Goal: Information Seeking & Learning: Learn about a topic

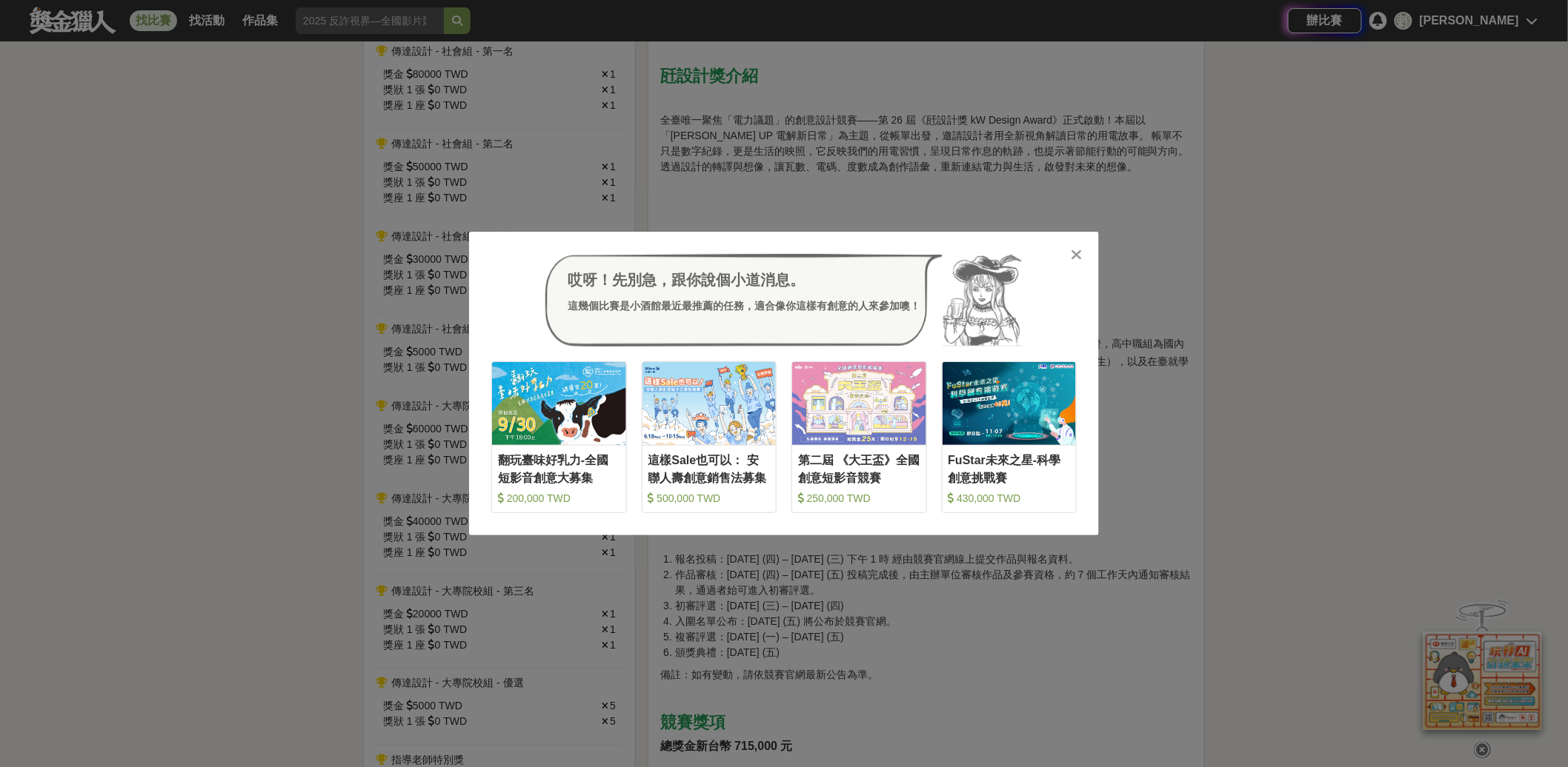
click at [1354, 218] on div "哎呀！先別急，跟你說個小道消息。 這幾個比賽是小酒館最近最推薦的任務，適合像你這樣有創意的人來參加噢！ 收藏 翻玩臺味好乳力-全國短影音創意大募集 200,0…" at bounding box center [784, 383] width 1568 height 767
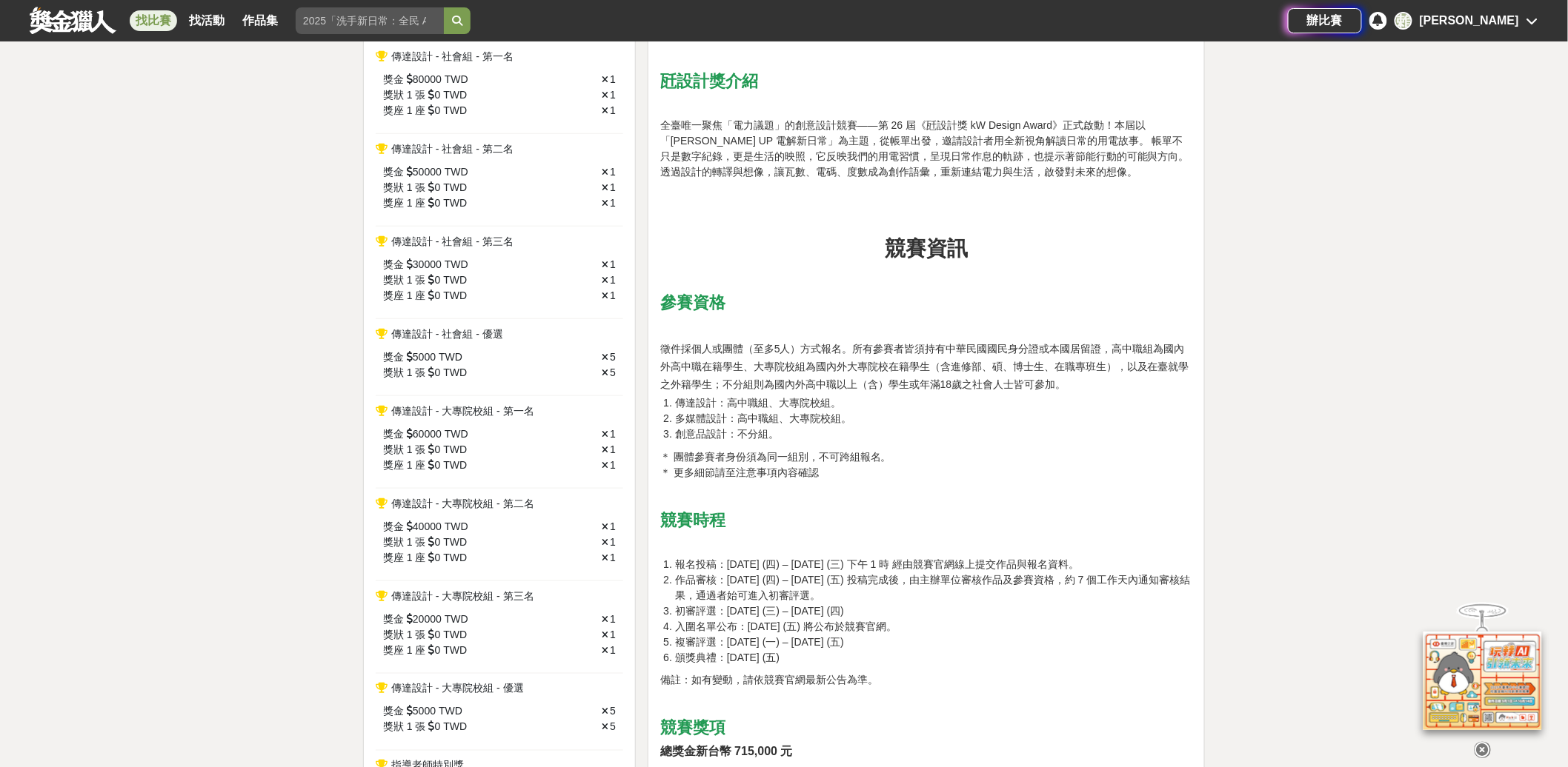
scroll to position [668, 0]
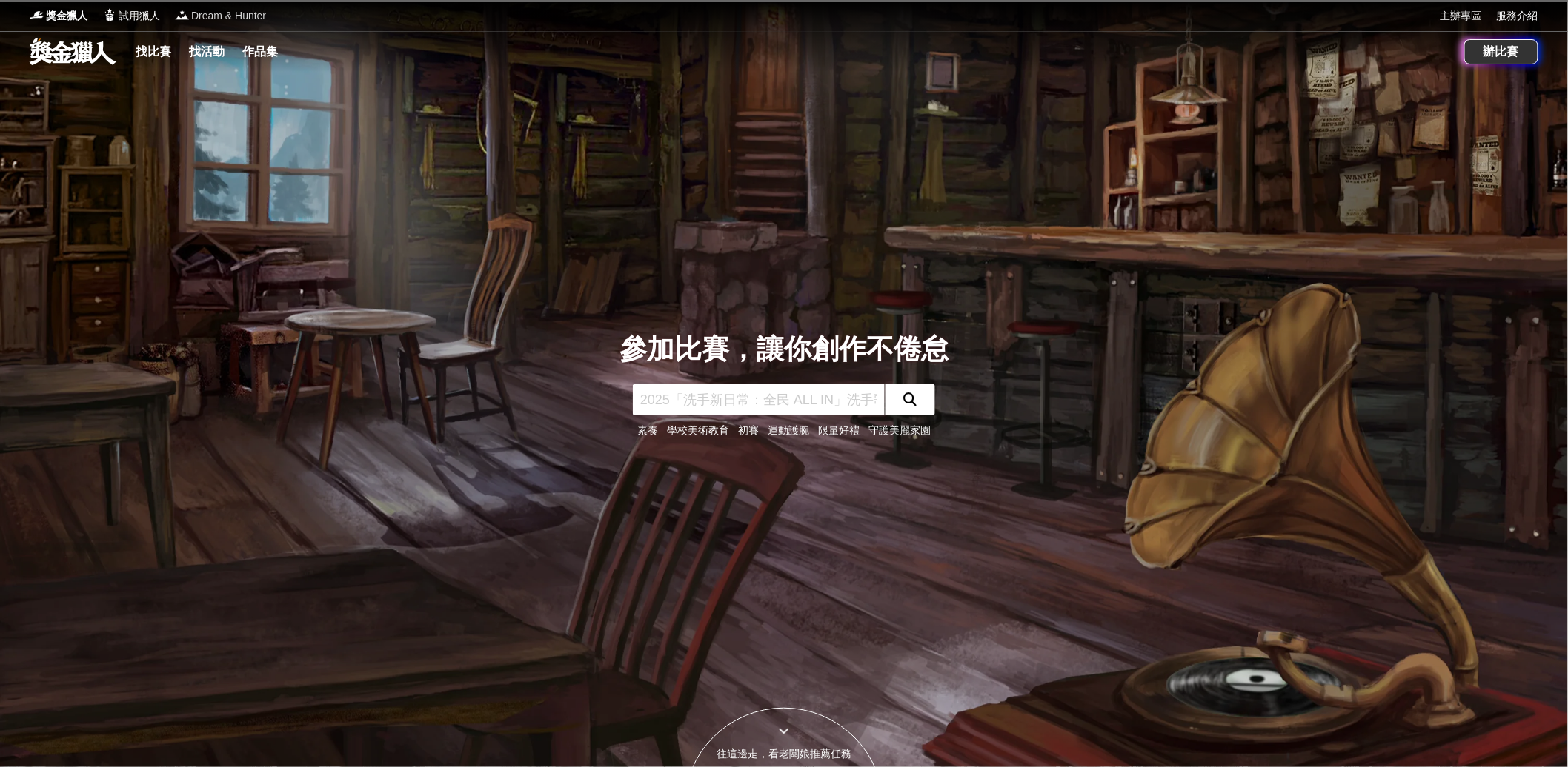
click at [228, 12] on span "Dream & Hunter" at bounding box center [229, 16] width 74 height 16
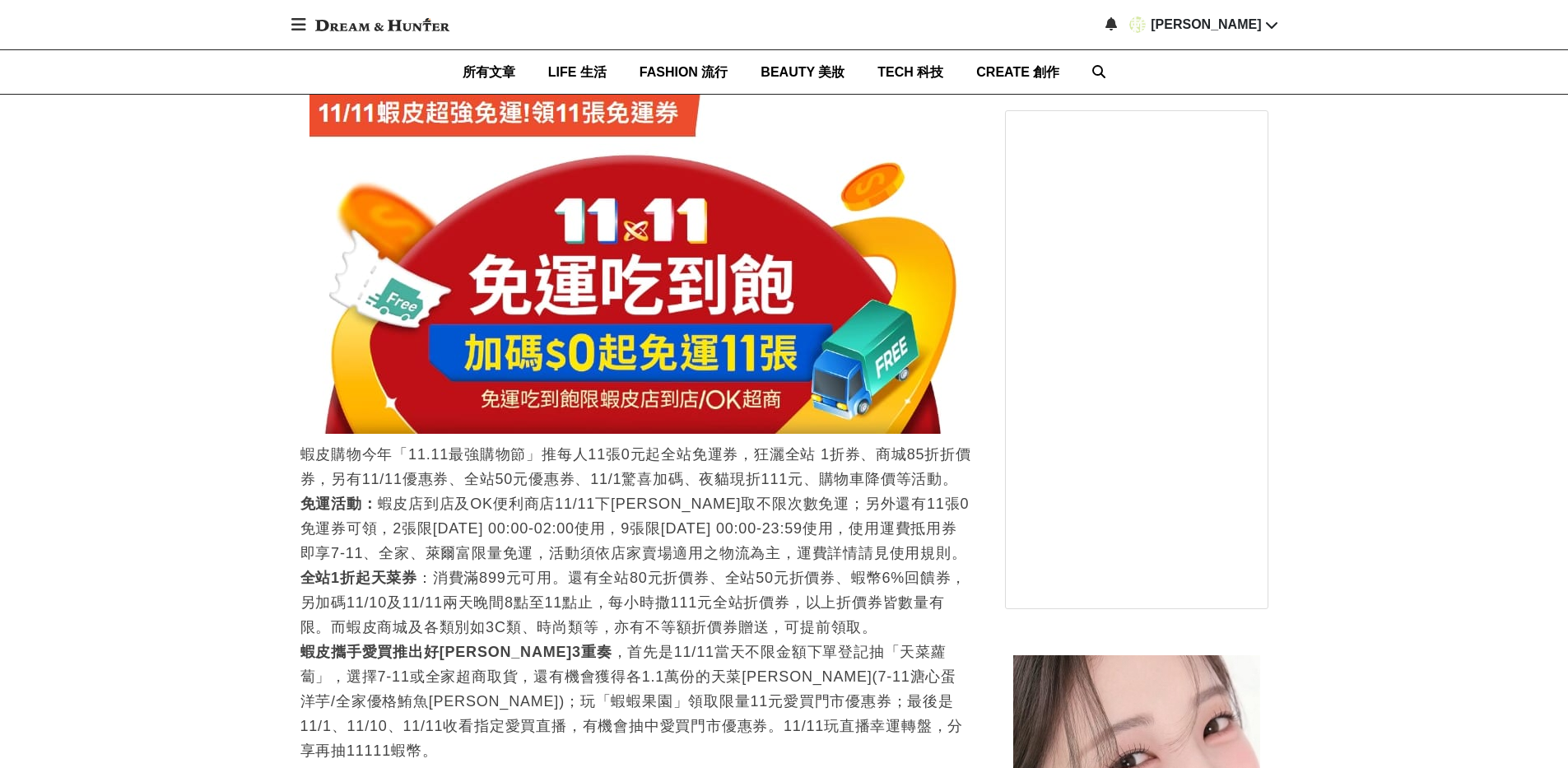
scroll to position [2867, 0]
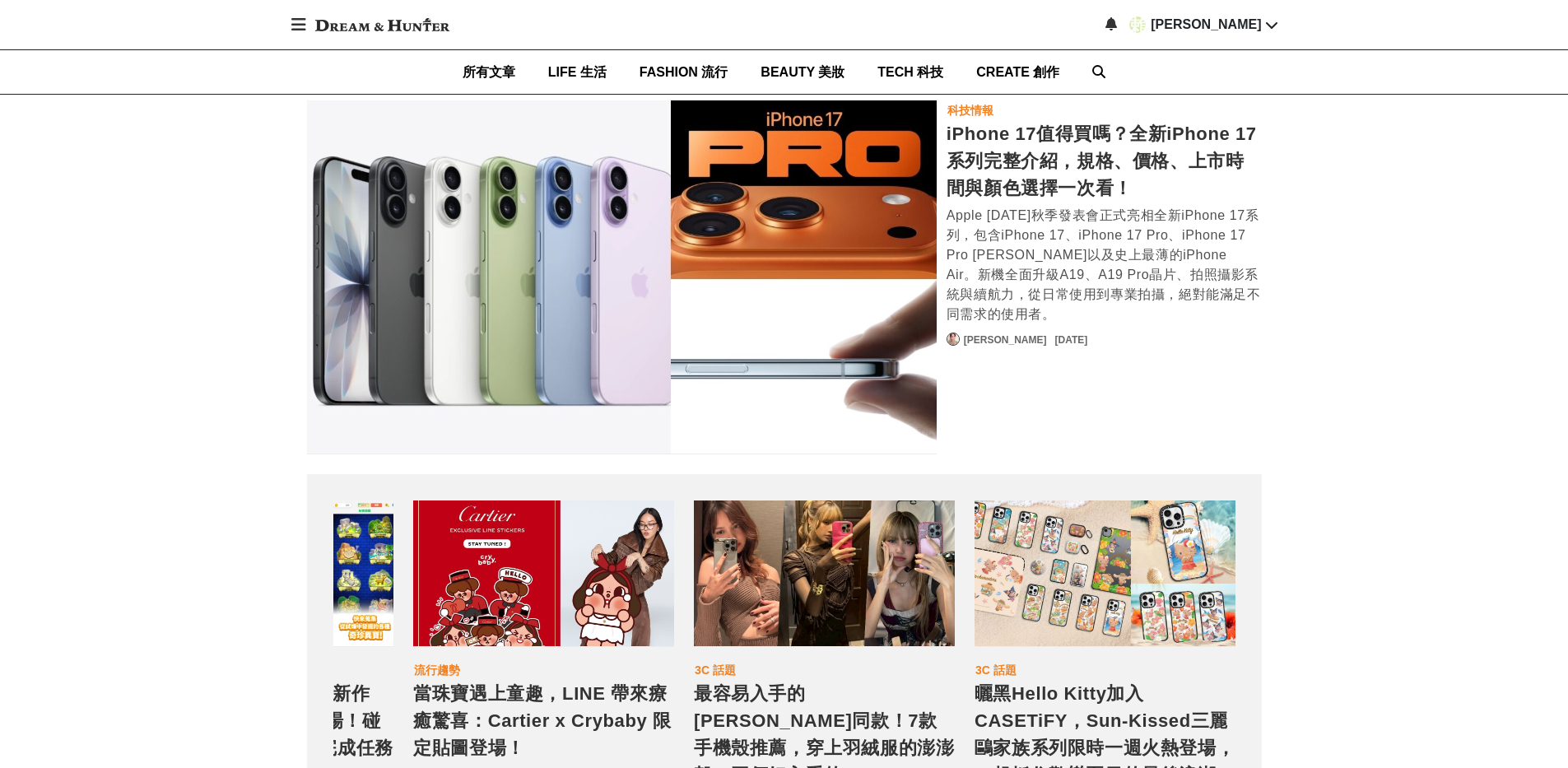
scroll to position [8248, 0]
